Goal: Find specific page/section

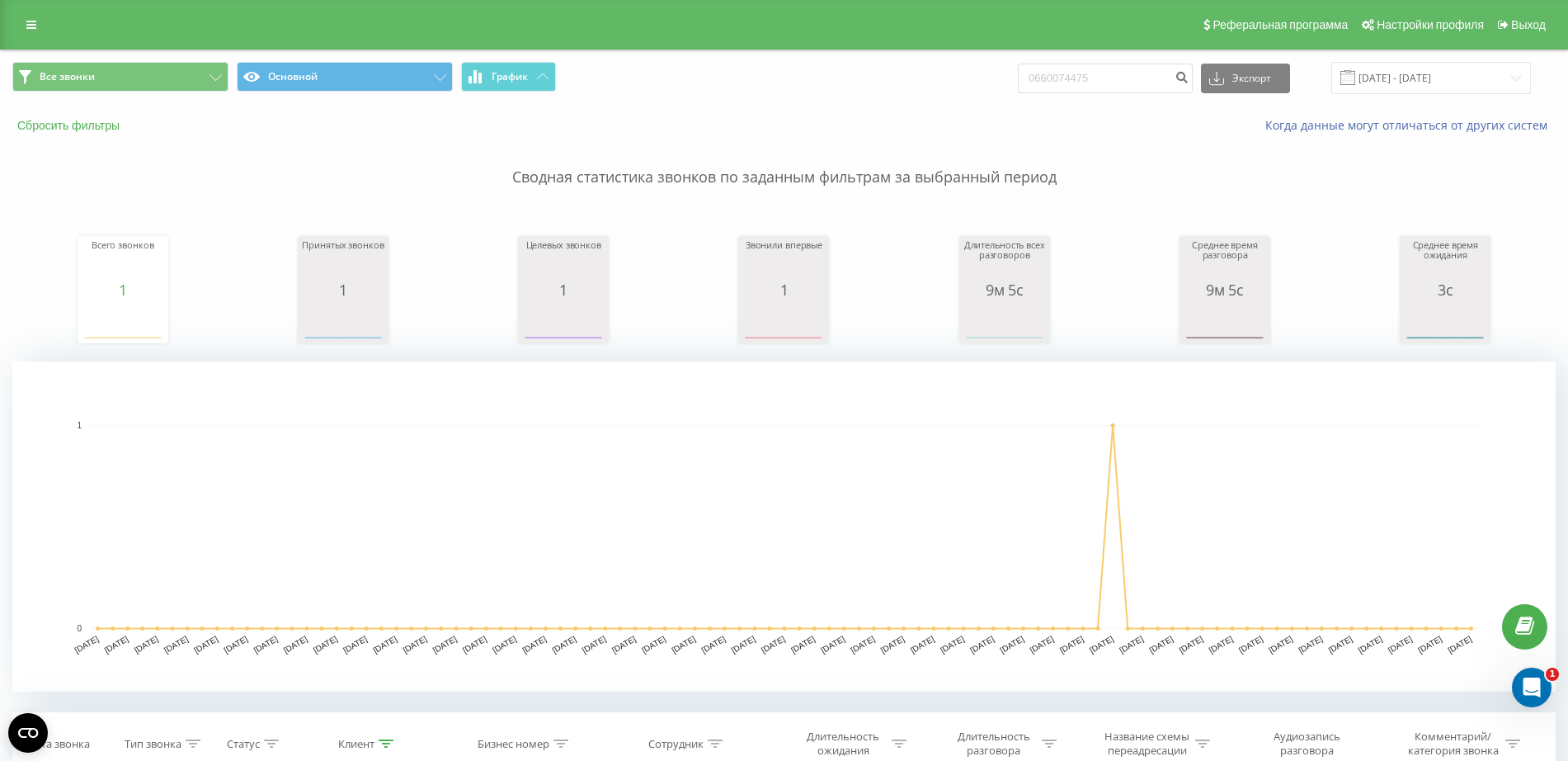
click at [103, 126] on button "Сбросить фильтры" at bounding box center [70, 125] width 115 height 15
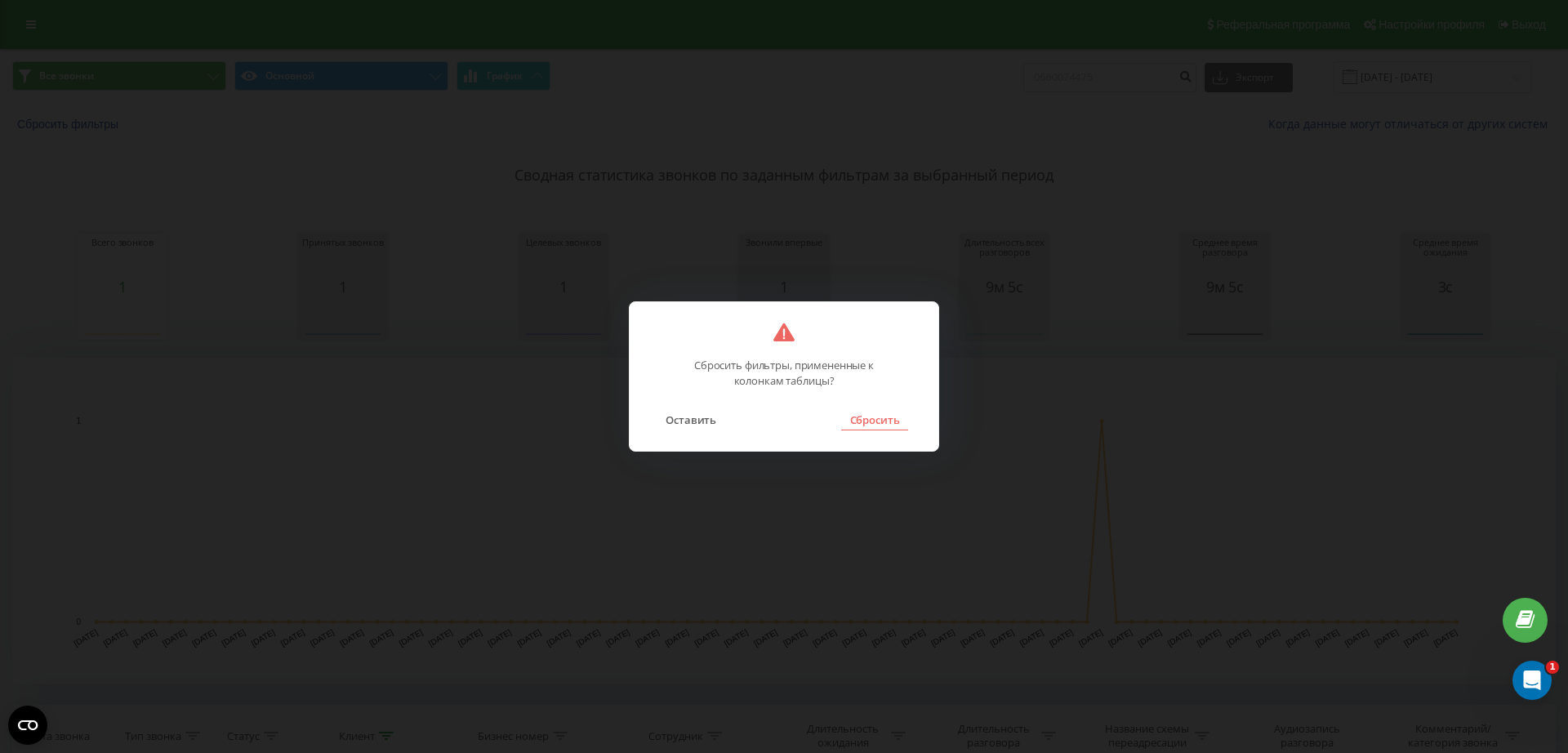
click at [868, 423] on button "Сбросить" at bounding box center [874, 420] width 66 height 21
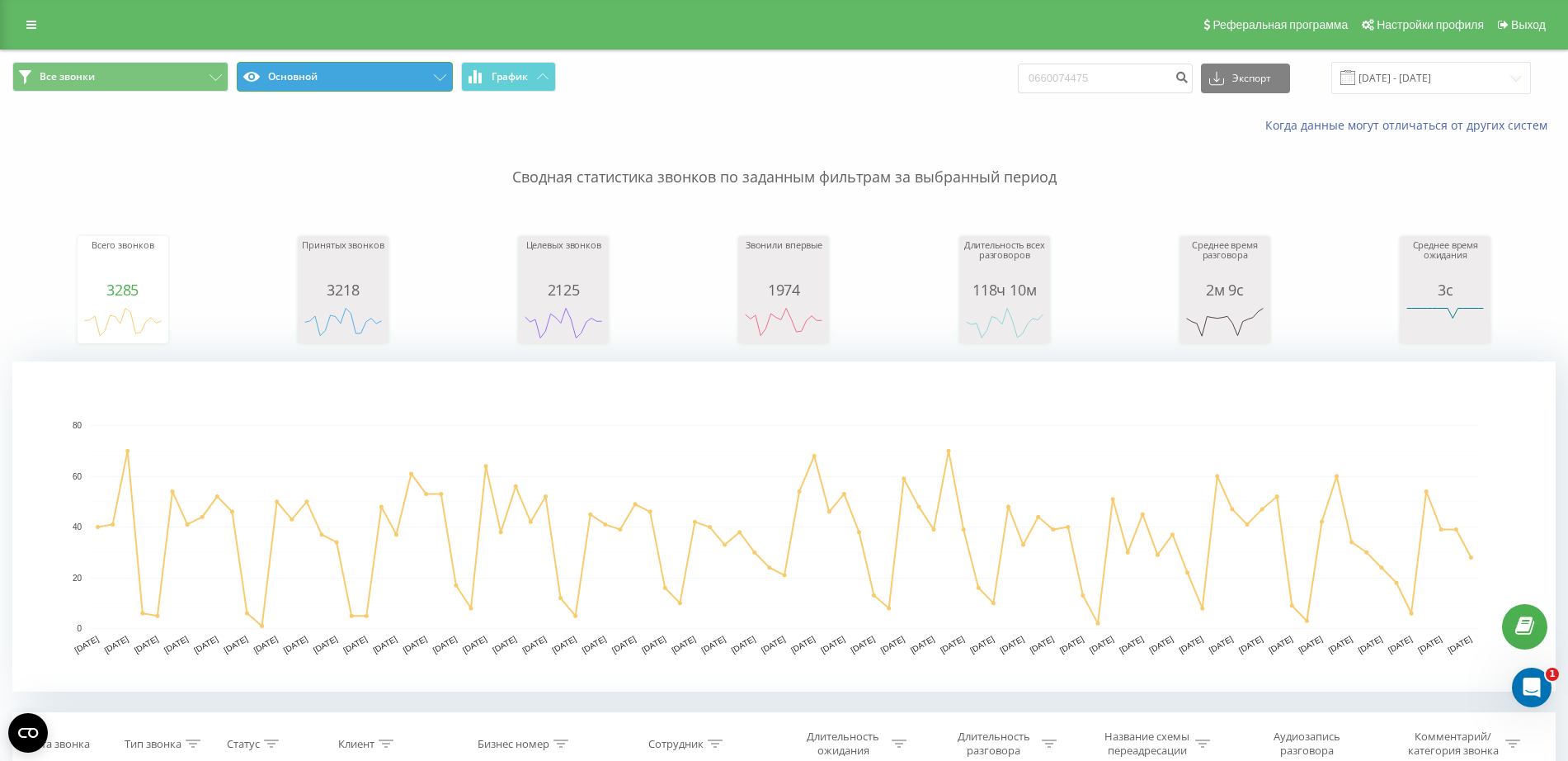
click at [348, 79] on button "Основной" at bounding box center [345, 76] width 216 height 30
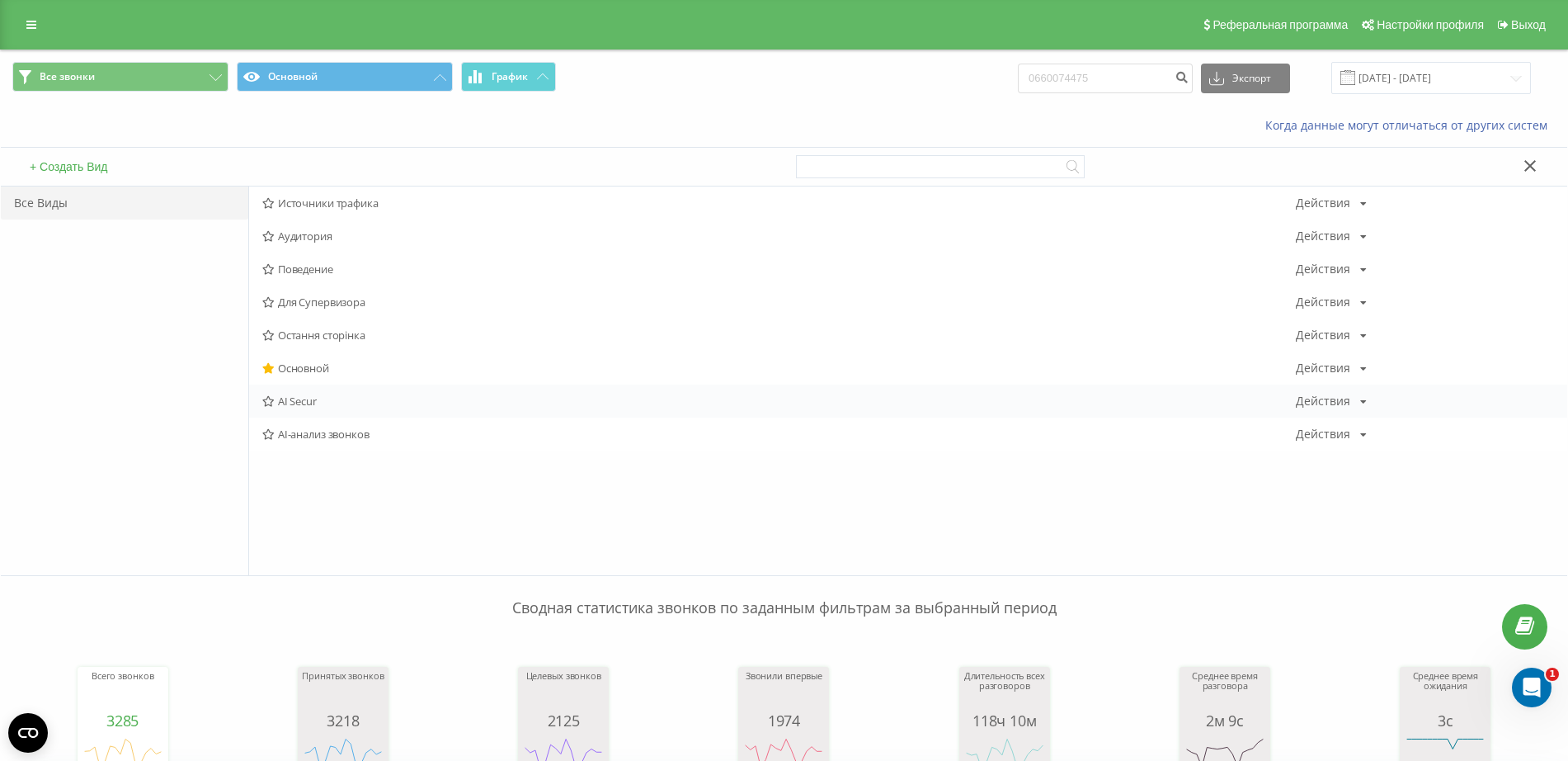
click at [298, 403] on span "AI Secur" at bounding box center [779, 401] width 1034 height 12
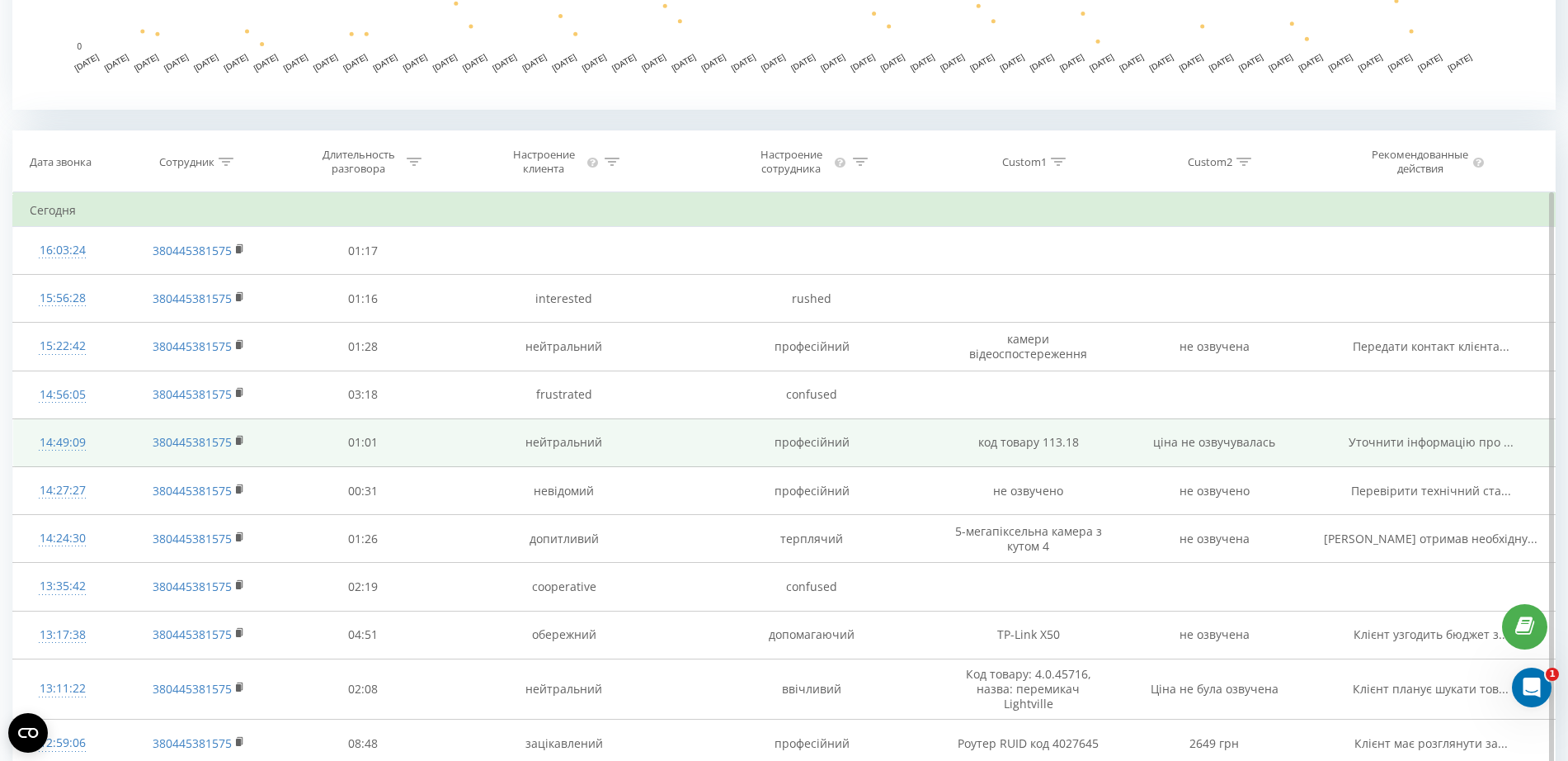
scroll to position [721, 0]
